Goal: Task Accomplishment & Management: Manage account settings

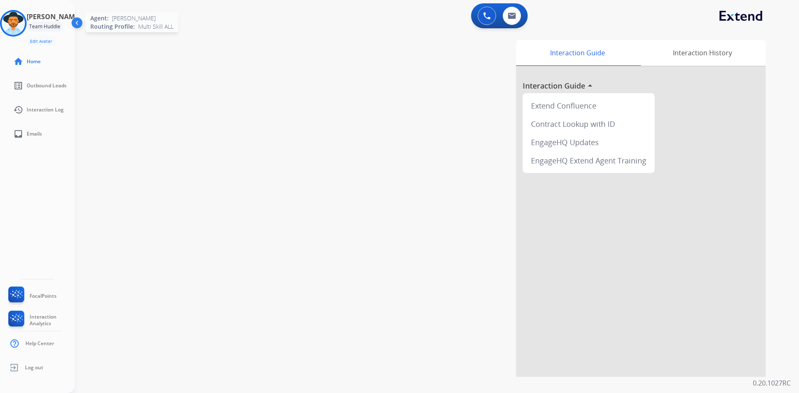
click at [17, 25] on img at bounding box center [13, 23] width 23 height 23
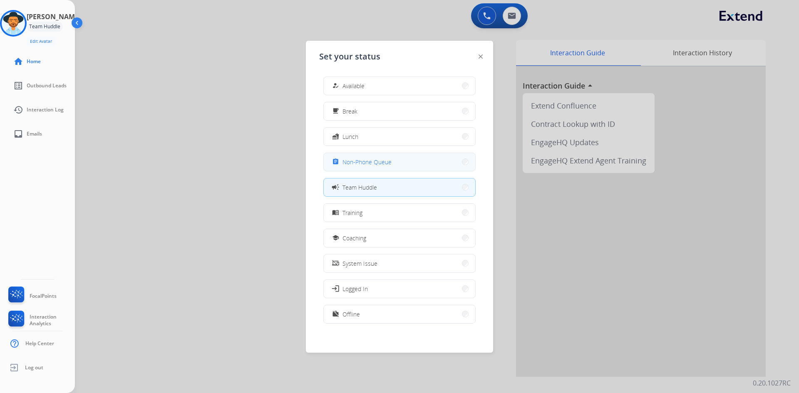
click at [397, 158] on button "assignment Non-Phone Queue" at bounding box center [399, 162] width 151 height 18
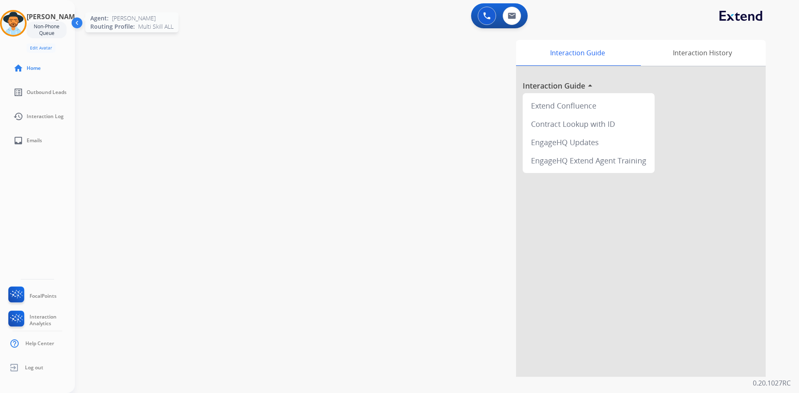
click at [25, 25] on img at bounding box center [13, 23] width 23 height 23
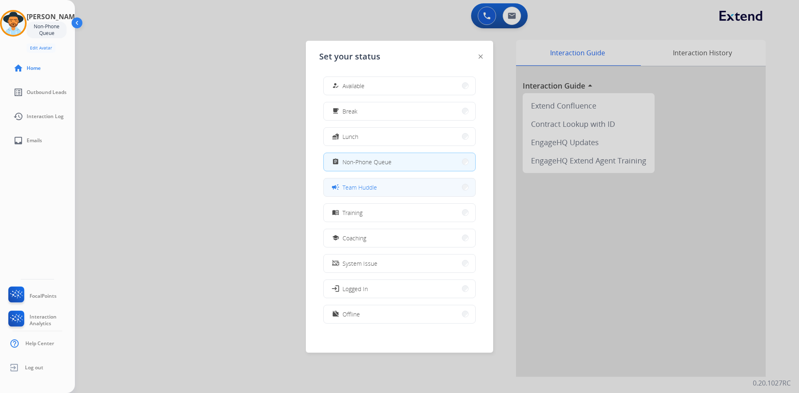
click at [387, 188] on button "campaign Team Huddle" at bounding box center [399, 187] width 151 height 18
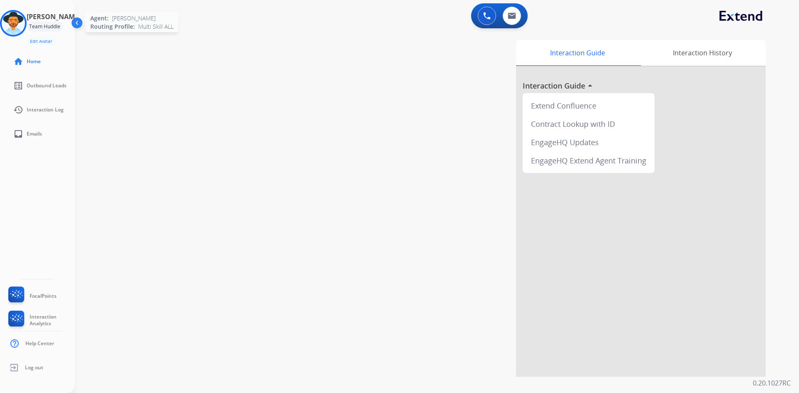
click at [22, 23] on img at bounding box center [13, 23] width 23 height 23
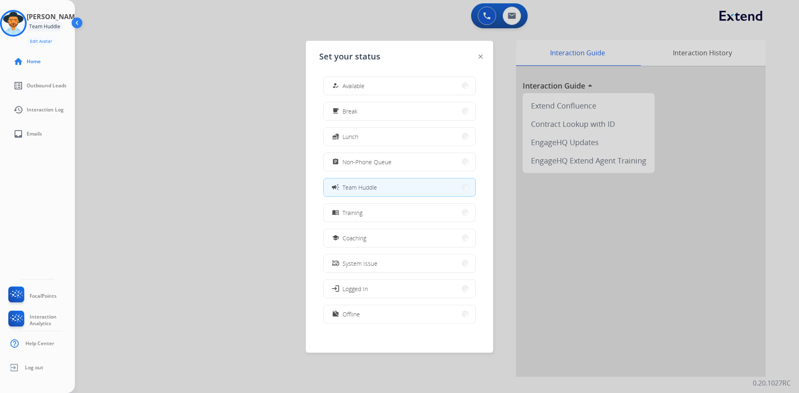
drag, startPoint x: 381, startPoint y: 158, endPoint x: 250, endPoint y: 140, distance: 131.4
click at [381, 158] on span "Non-Phone Queue" at bounding box center [366, 162] width 49 height 9
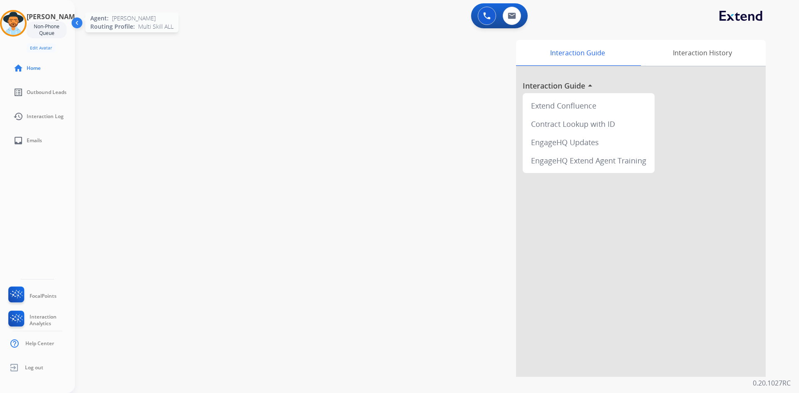
click at [20, 23] on img at bounding box center [13, 23] width 23 height 23
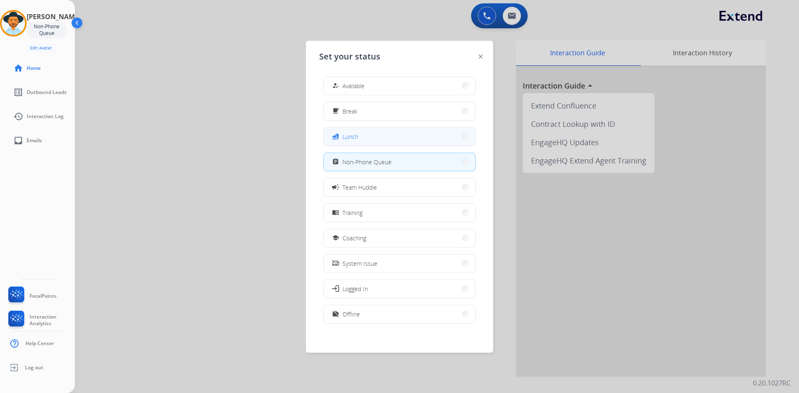
click at [355, 134] on span "Lunch" at bounding box center [350, 136] width 16 height 9
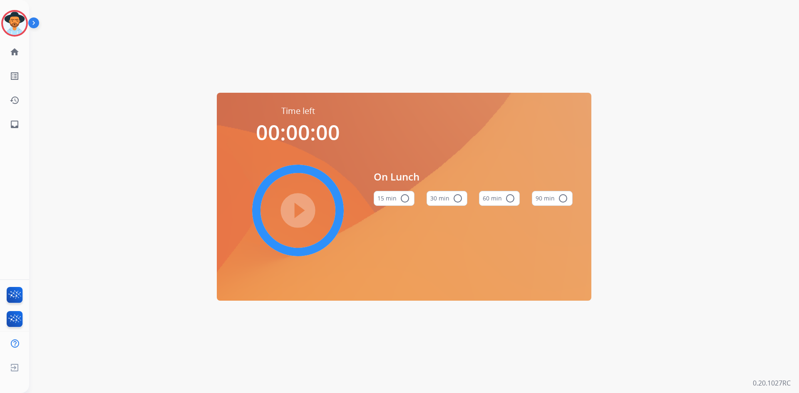
click at [503, 199] on button "60 min radio_button_unchecked" at bounding box center [499, 198] width 41 height 15
click at [293, 205] on mat-icon "play_circle_filled" at bounding box center [298, 210] width 10 height 10
